Goal: Complete application form: Complete application form

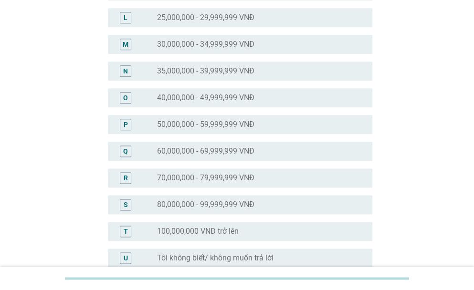
scroll to position [398, 0]
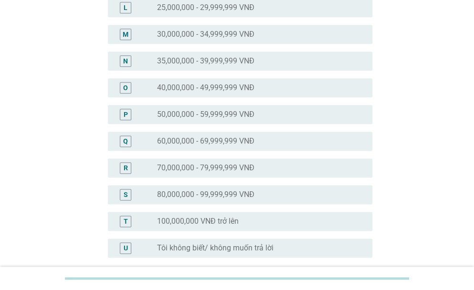
click at [184, 166] on label "70,000,000 - 79,999,999 VNĐ" at bounding box center [205, 168] width 97 height 10
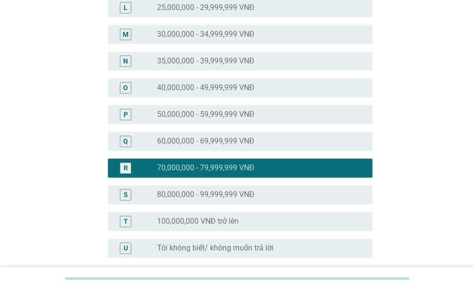
scroll to position [488, 0]
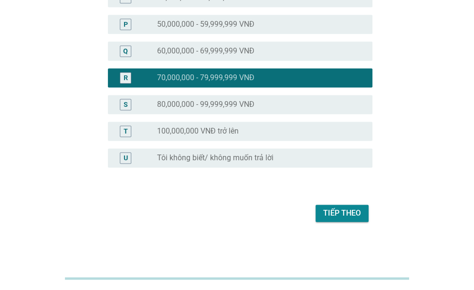
click at [339, 203] on div "Tiếp theo" at bounding box center [237, 213] width 270 height 23
click at [336, 209] on div "Tiếp theo" at bounding box center [342, 213] width 38 height 11
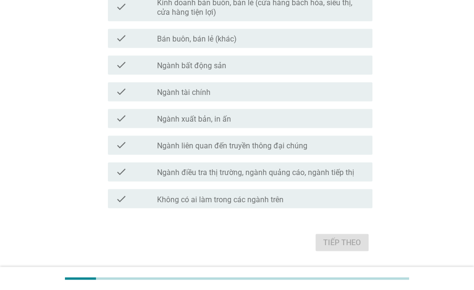
scroll to position [555, 0]
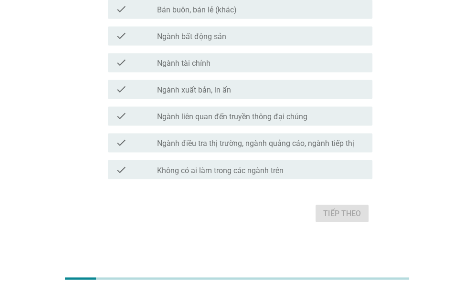
click at [242, 170] on label "Không có ai làm trong các ngành trên" at bounding box center [220, 171] width 127 height 10
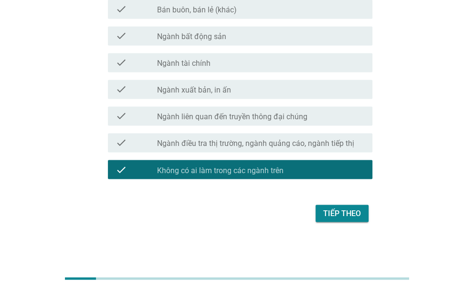
click at [328, 209] on div "Tiếp theo" at bounding box center [342, 213] width 38 height 11
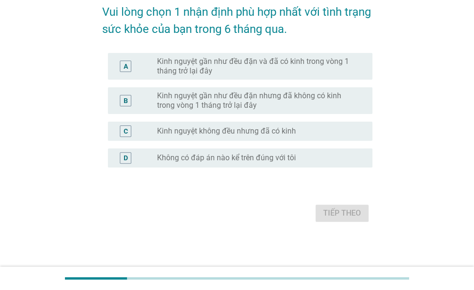
scroll to position [0, 0]
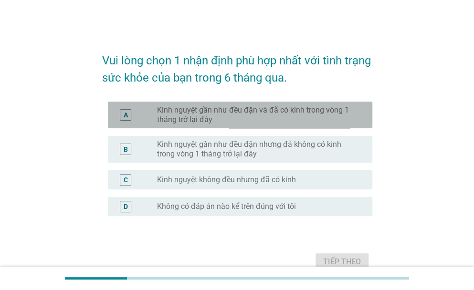
click at [216, 114] on label "Kinh nguyệt gần như đều đặn và đã có kinh trong vòng 1 tháng trở lại đây" at bounding box center [257, 115] width 200 height 19
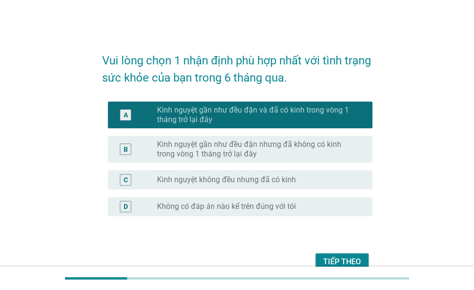
click at [339, 257] on div "Tiếp theo" at bounding box center [342, 261] width 38 height 11
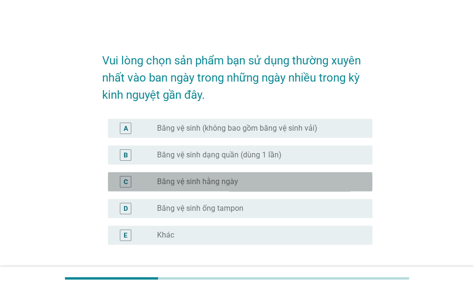
click at [202, 183] on label "Băng vệ sinh hằng ngày" at bounding box center [197, 182] width 81 height 10
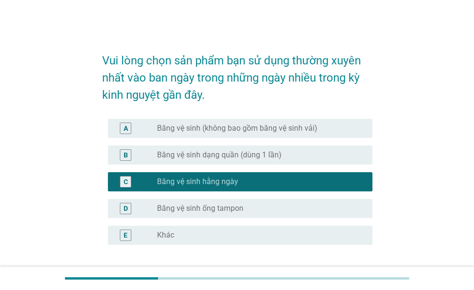
click at [221, 129] on label "Băng vệ sinh (không bao gồm băng vệ sinh vải)" at bounding box center [237, 129] width 160 height 10
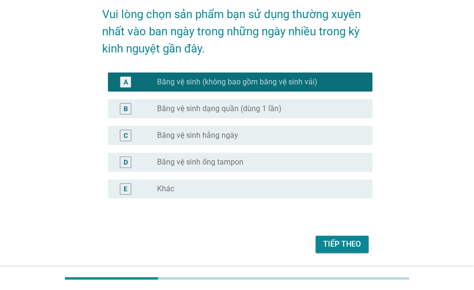
scroll to position [48, 0]
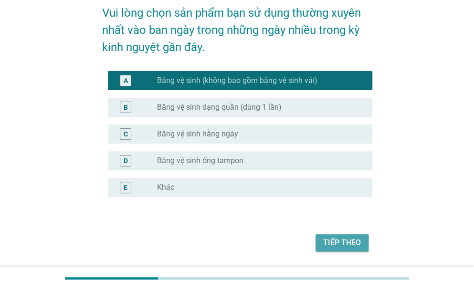
click at [349, 239] on div "Tiếp theo" at bounding box center [342, 242] width 38 height 11
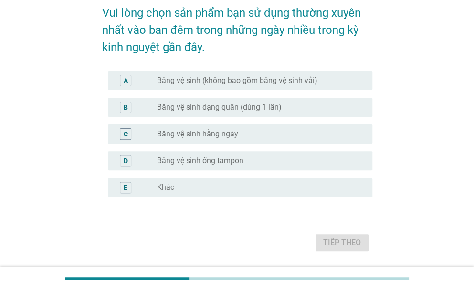
scroll to position [0, 0]
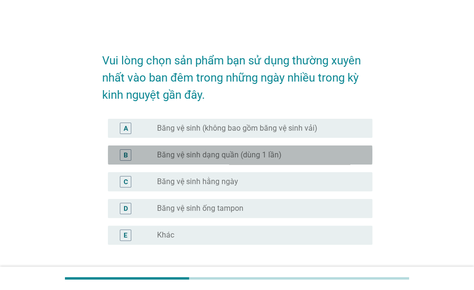
click at [235, 158] on label "Băng vệ sinh dạng quần (dùng 1 lần)" at bounding box center [219, 155] width 125 height 10
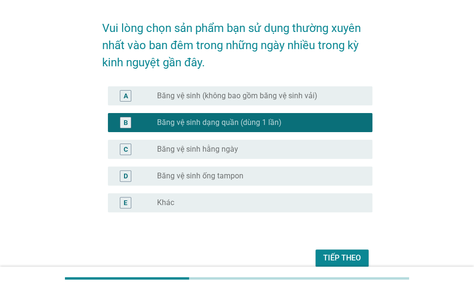
scroll to position [48, 0]
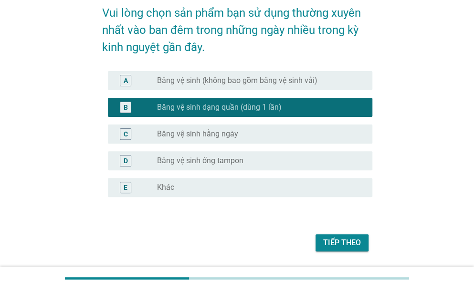
click at [352, 244] on div "Tiếp theo" at bounding box center [342, 242] width 38 height 11
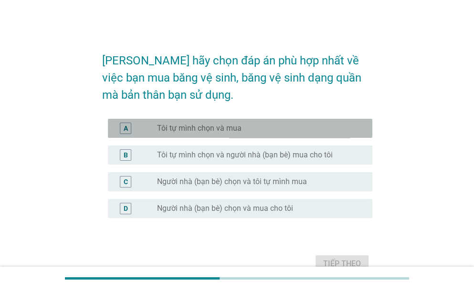
click at [226, 133] on label "Tôi tự mình chọn và mua" at bounding box center [199, 129] width 85 height 10
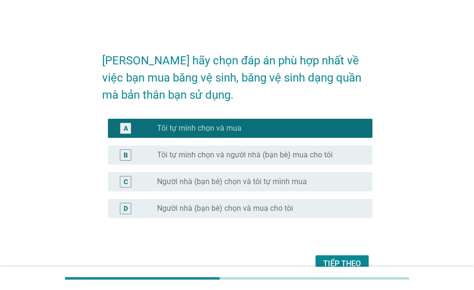
click at [336, 259] on div "Tiếp theo" at bounding box center [342, 263] width 38 height 11
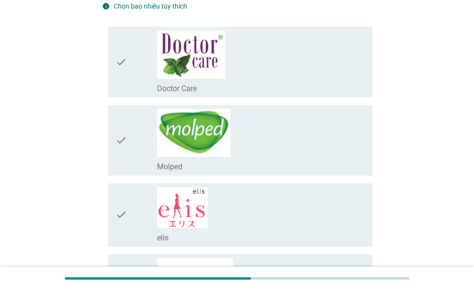
scroll to position [96, 0]
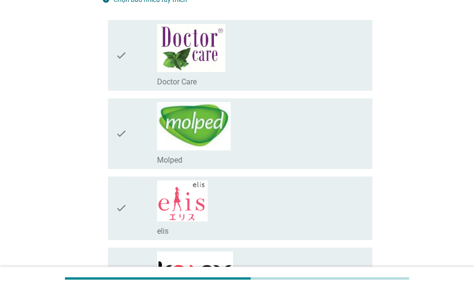
click at [254, 71] on div "check_box_outline_blank Doctor Care" at bounding box center [261, 55] width 208 height 63
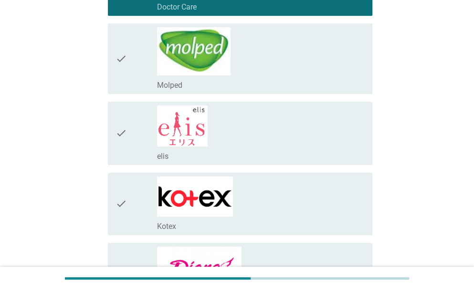
scroll to position [191, 0]
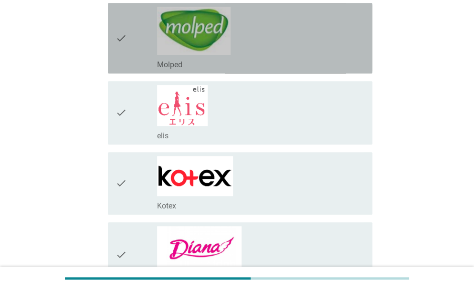
click at [275, 55] on div "check_box_outline_blank Molped" at bounding box center [261, 38] width 208 height 63
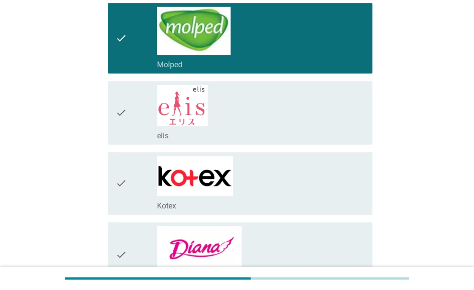
click at [288, 188] on div "check_box_outline_blank Kotex" at bounding box center [261, 183] width 208 height 55
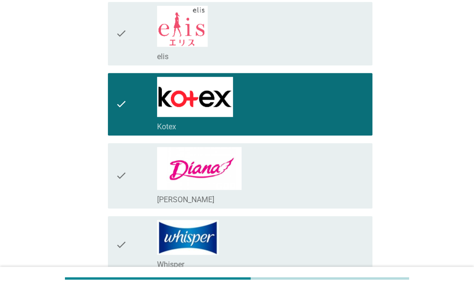
click at [288, 193] on div "check_box_outline_blank [PERSON_NAME]" at bounding box center [261, 198] width 208 height 11
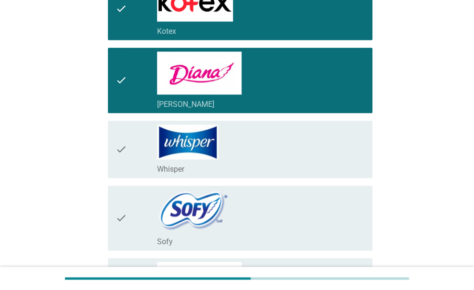
scroll to position [366, 0]
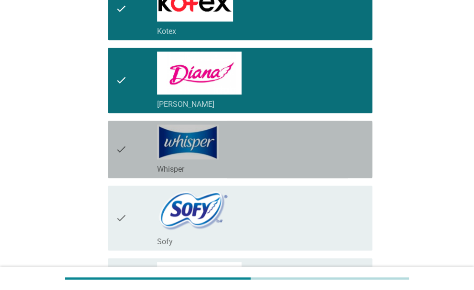
click at [287, 139] on div "check_box_outline_blank Whisper" at bounding box center [261, 150] width 208 height 50
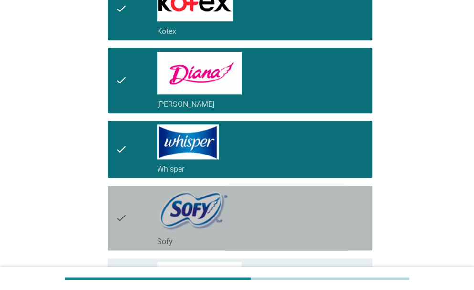
click at [307, 220] on div "check_box_outline_blank Sofy" at bounding box center [261, 218] width 208 height 57
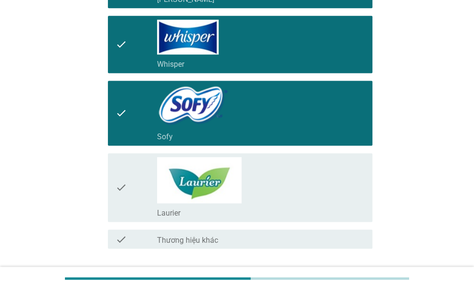
scroll to position [478, 0]
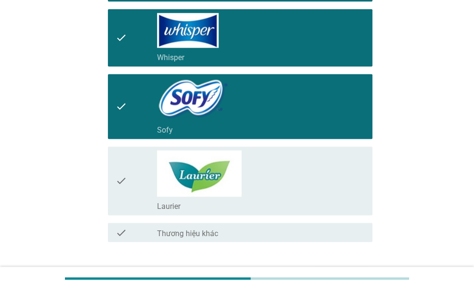
click at [270, 177] on div "check_box_outline_blank Laurier" at bounding box center [261, 180] width 208 height 61
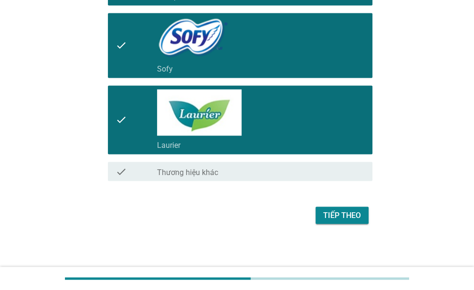
scroll to position [539, 0]
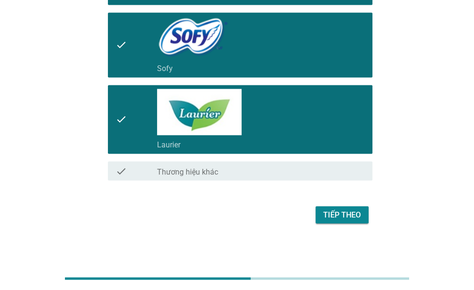
click at [344, 206] on button "Tiếp theo" at bounding box center [342, 214] width 53 height 17
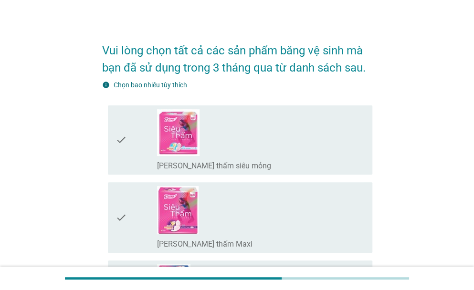
scroll to position [16, 0]
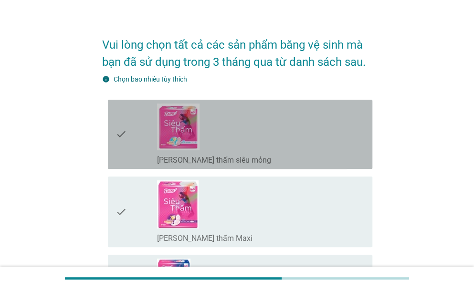
click at [299, 154] on div "check_box_outline_blank [PERSON_NAME] thấm siêu mỏng" at bounding box center [261, 159] width 208 height 11
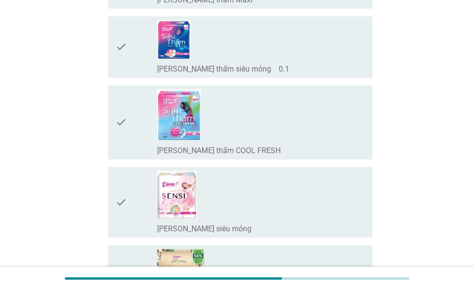
click at [280, 205] on div "check_box_outline_blank [PERSON_NAME] SENSI siêu mỏng" at bounding box center [261, 202] width 208 height 63
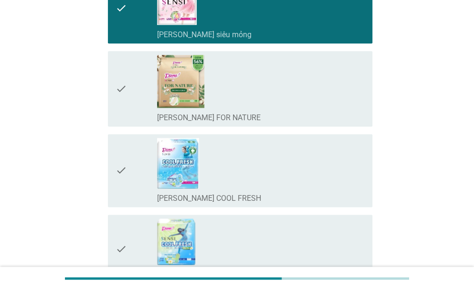
scroll to position [461, 0]
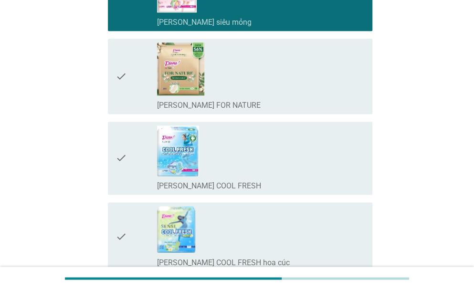
click at [292, 159] on div "check_box_outline_blank [PERSON_NAME] SENSI COOL FRESH" at bounding box center [261, 158] width 208 height 65
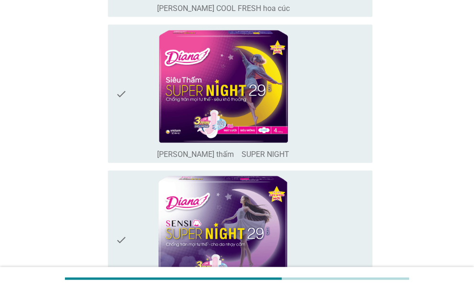
scroll to position [716, 0]
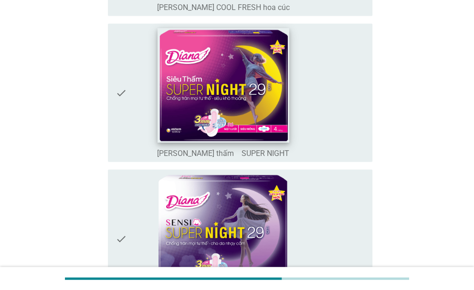
click at [262, 121] on img at bounding box center [223, 85] width 131 height 115
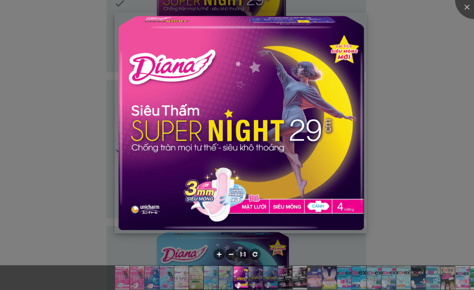
scroll to position [812, 0]
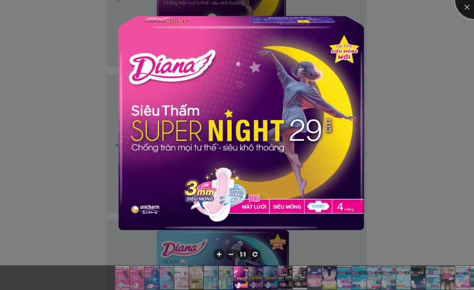
drag, startPoint x: 468, startPoint y: 4, endPoint x: 445, endPoint y: 35, distance: 38.6
click at [468, 5] on div at bounding box center [474, 0] width 38 height 38
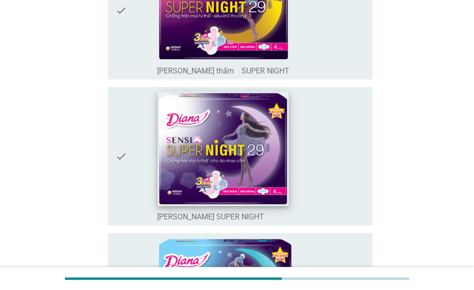
scroll to position [796, 0]
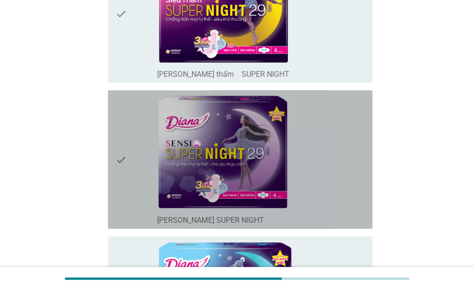
click at [117, 158] on icon "check" at bounding box center [121, 160] width 11 height 131
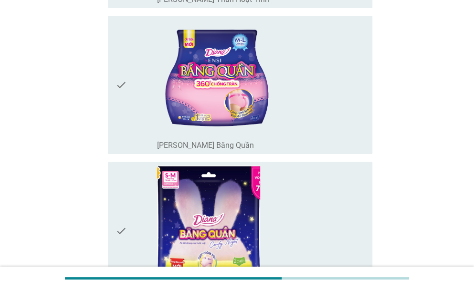
scroll to position [1337, 0]
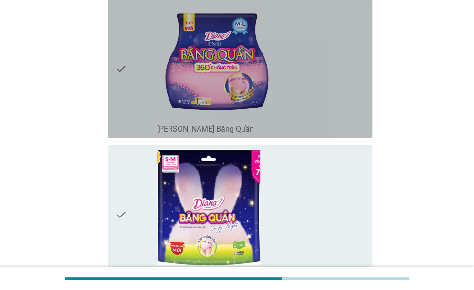
click at [129, 73] on div "check" at bounding box center [137, 68] width 42 height 131
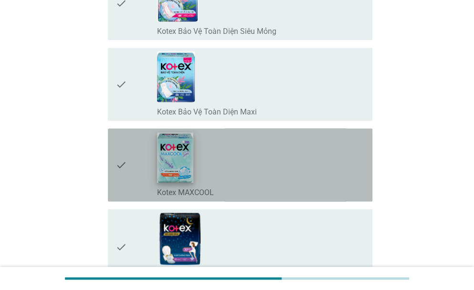
click at [185, 169] on img at bounding box center [175, 158] width 36 height 50
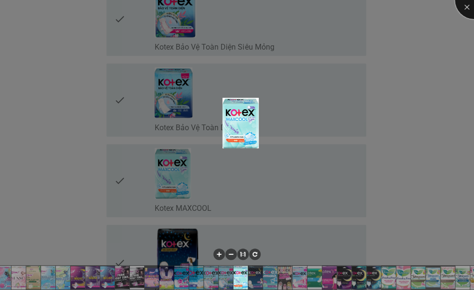
drag, startPoint x: 463, startPoint y: 8, endPoint x: 448, endPoint y: 19, distance: 18.9
click at [463, 8] on div at bounding box center [474, 0] width 38 height 38
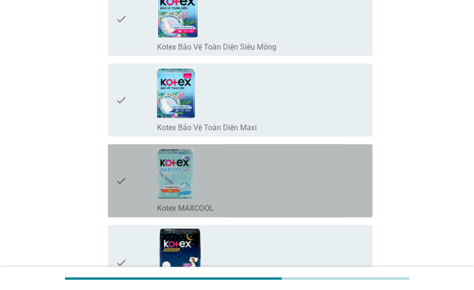
click at [117, 181] on icon "check" at bounding box center [121, 180] width 11 height 65
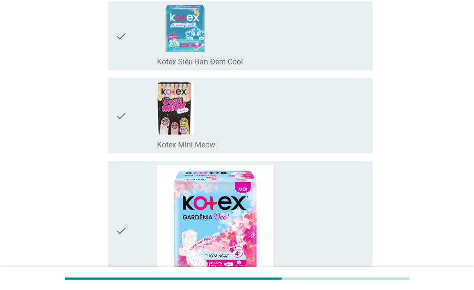
scroll to position [2229, 0]
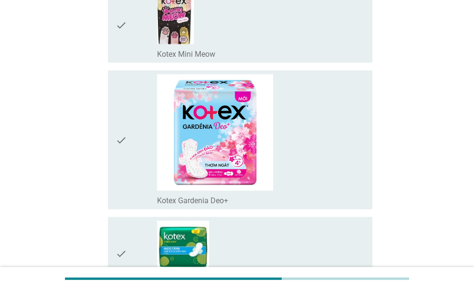
click at [123, 137] on icon "check" at bounding box center [121, 140] width 11 height 131
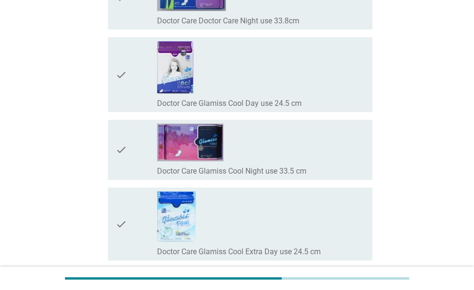
scroll to position [7477, 0]
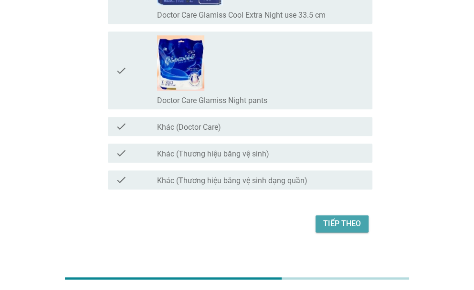
click at [351, 218] on div "Tiếp theo" at bounding box center [342, 223] width 38 height 11
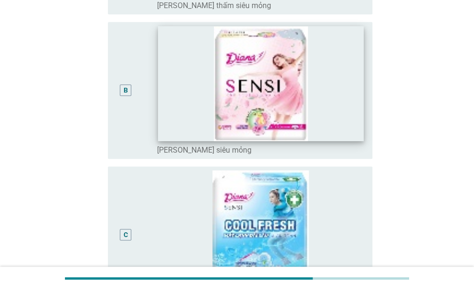
scroll to position [302, 0]
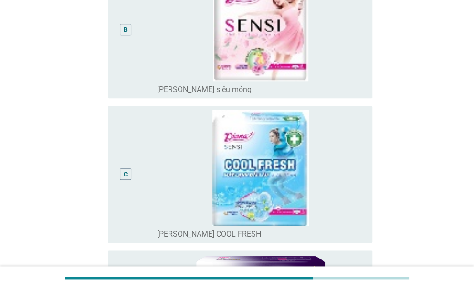
click at [132, 180] on div "C" at bounding box center [126, 174] width 21 height 129
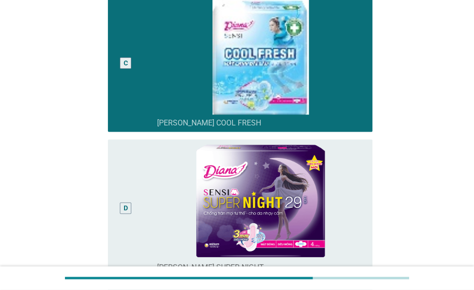
scroll to position [398, 0]
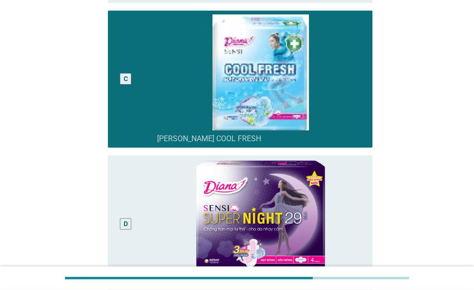
click at [130, 207] on div "D" at bounding box center [126, 223] width 21 height 129
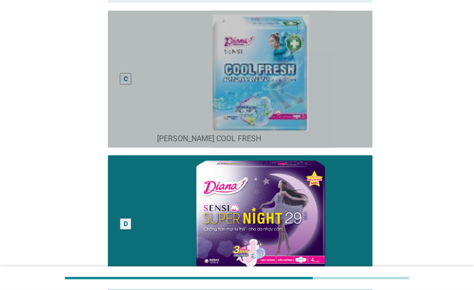
click at [149, 106] on div "C" at bounding box center [137, 78] width 42 height 129
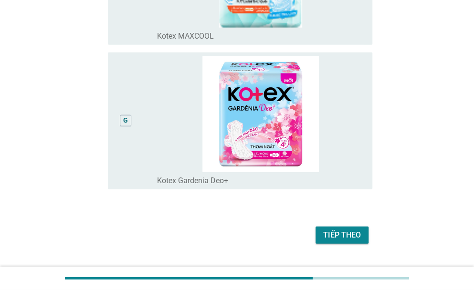
scroll to position [957, 0]
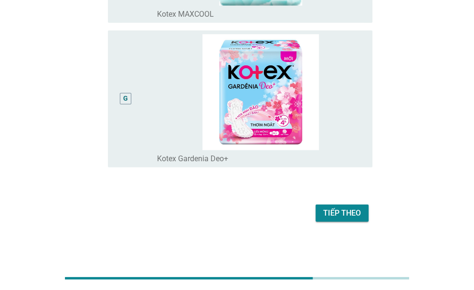
click at [335, 214] on div "Tiếp theo" at bounding box center [342, 213] width 38 height 11
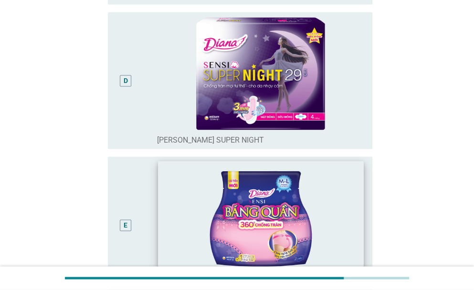
scroll to position [573, 0]
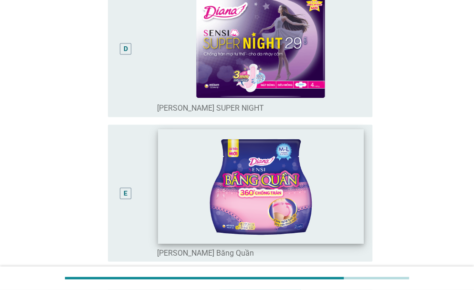
click at [211, 186] on img at bounding box center [261, 186] width 206 height 115
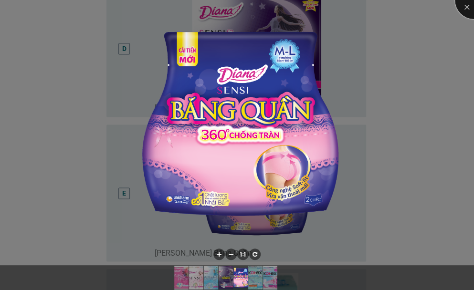
click at [468, 9] on div at bounding box center [474, 0] width 38 height 38
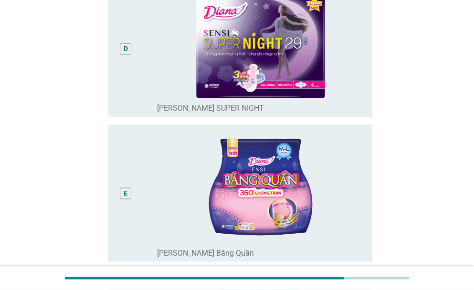
click at [126, 192] on div "E" at bounding box center [126, 193] width 4 height 10
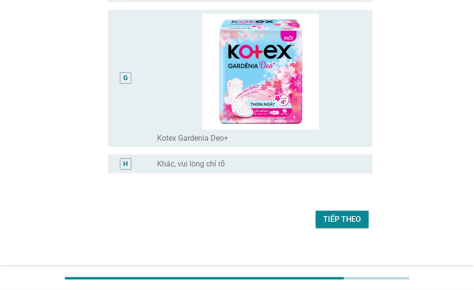
scroll to position [984, 0]
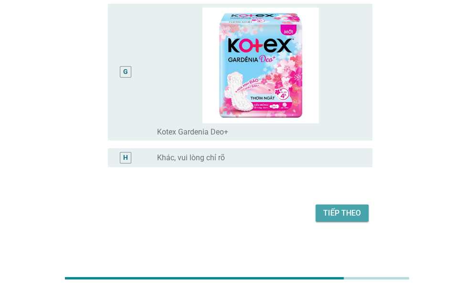
click at [334, 213] on div "Tiếp theo" at bounding box center [342, 213] width 38 height 11
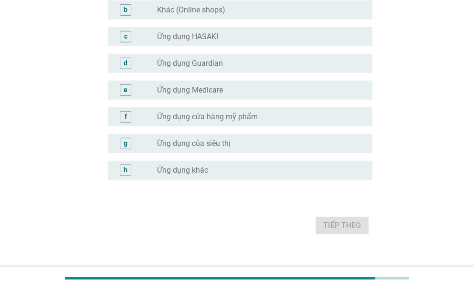
scroll to position [0, 0]
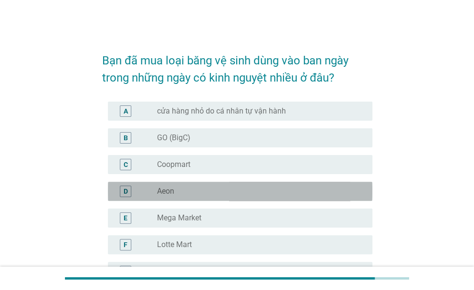
click at [202, 191] on div "radio_button_unchecked Aeon" at bounding box center [257, 192] width 200 height 10
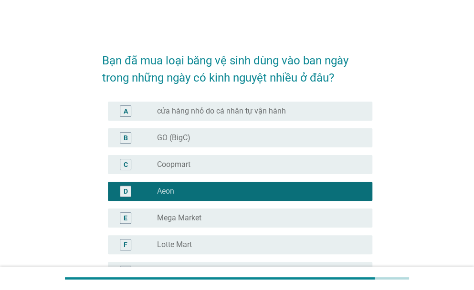
click at [212, 239] on div "radio_button_unchecked Lotte Mart" at bounding box center [261, 244] width 208 height 11
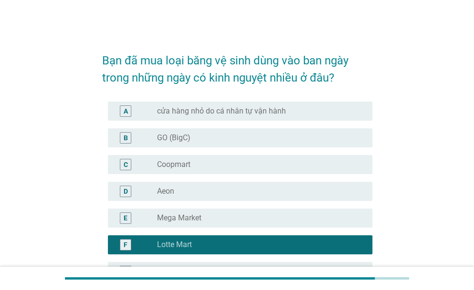
click at [260, 188] on div "radio_button_unchecked Aeon" at bounding box center [257, 192] width 200 height 10
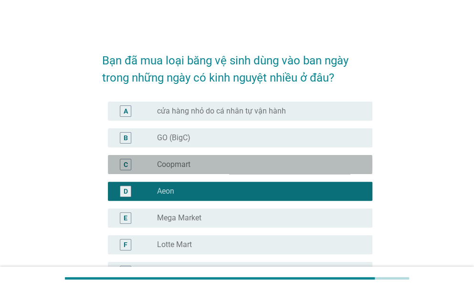
click at [205, 159] on div "radio_button_unchecked Coopmart" at bounding box center [261, 164] width 208 height 11
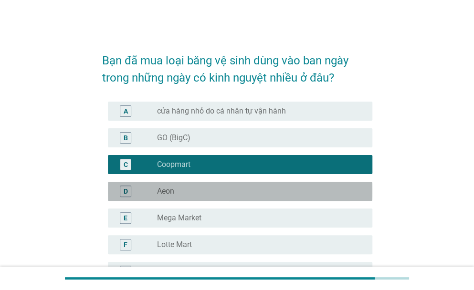
click at [198, 187] on div "radio_button_unchecked Aeon" at bounding box center [257, 192] width 200 height 10
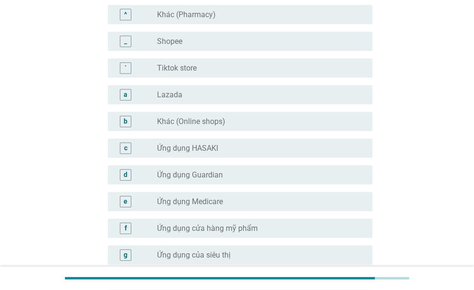
scroll to position [996, 0]
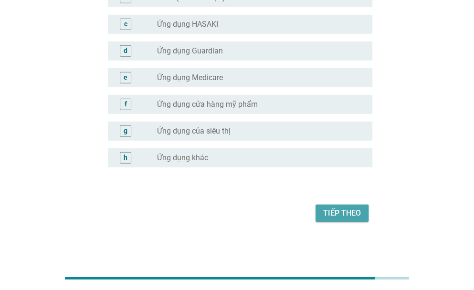
click at [346, 212] on div "Tiếp theo" at bounding box center [342, 213] width 38 height 11
